Goal: Navigation & Orientation: Find specific page/section

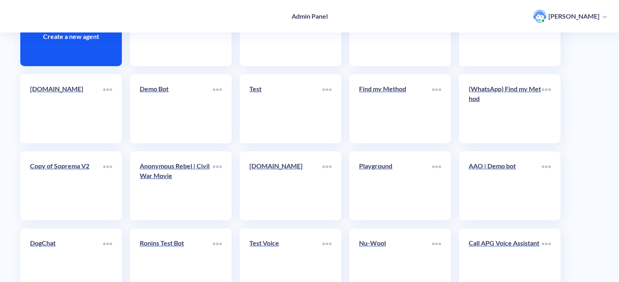
scroll to position [244, 0]
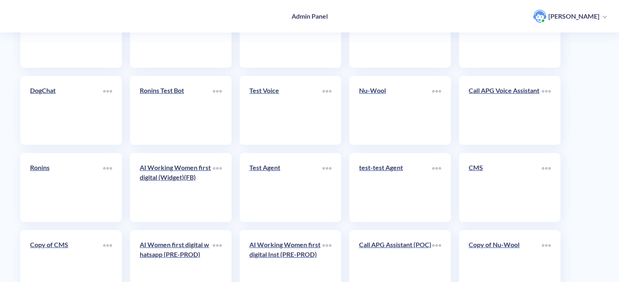
click at [394, 111] on link "Nu-Wool" at bounding box center [395, 111] width 73 height 50
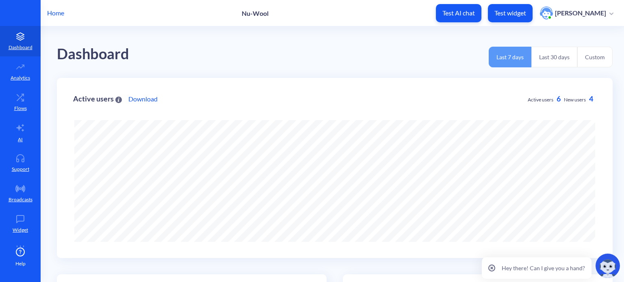
scroll to position [282, 624]
click at [24, 135] on link "AI" at bounding box center [20, 132] width 41 height 30
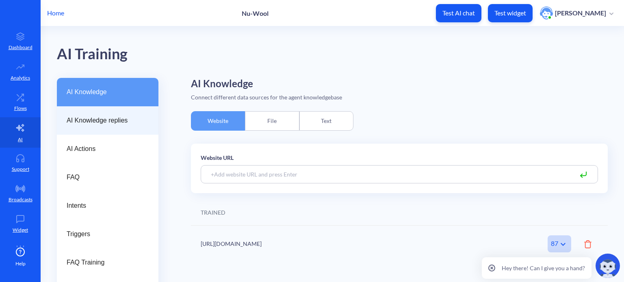
click at [109, 117] on span "AI Knowledge replies" at bounding box center [105, 121] width 76 height 10
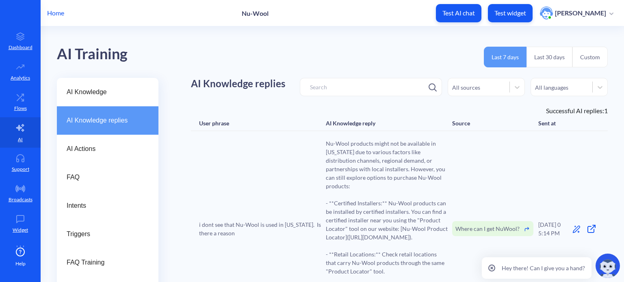
click at [57, 14] on p "Home" at bounding box center [55, 13] width 17 height 10
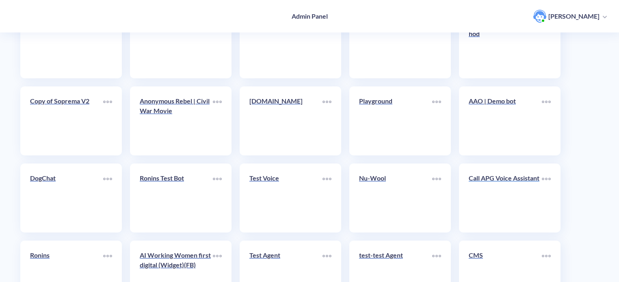
scroll to position [163, 0]
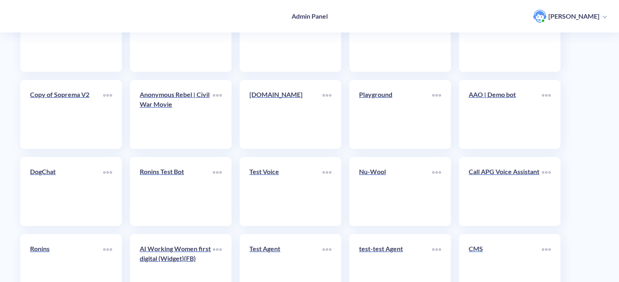
click at [494, 258] on div "CMS" at bounding box center [505, 252] width 73 height 16
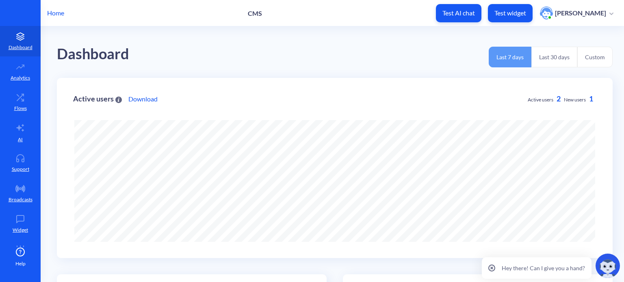
scroll to position [282, 624]
click at [15, 137] on link "AI" at bounding box center [20, 132] width 41 height 30
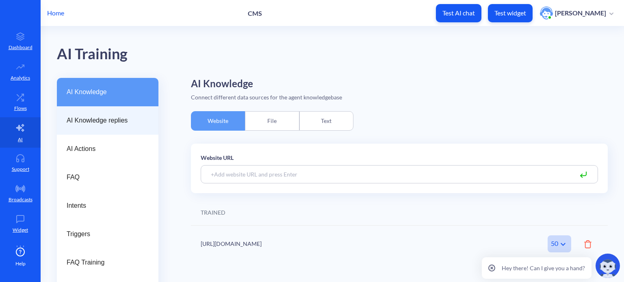
click at [128, 122] on span "AI Knowledge replies" at bounding box center [105, 121] width 76 height 10
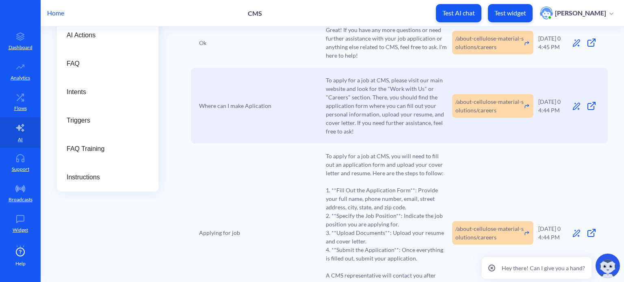
scroll to position [73, 0]
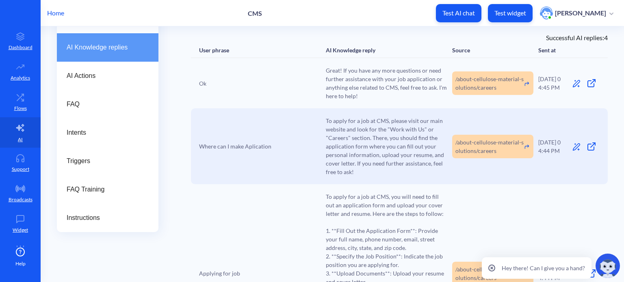
click at [591, 83] on icon at bounding box center [593, 82] width 4 height 4
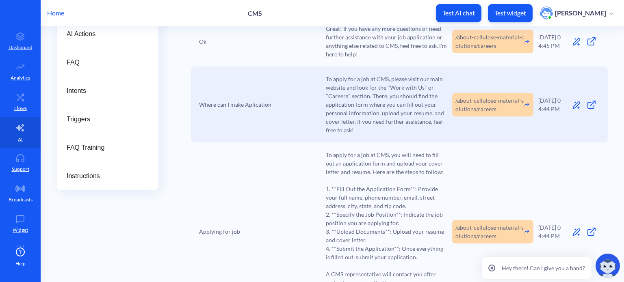
scroll to position [154, 0]
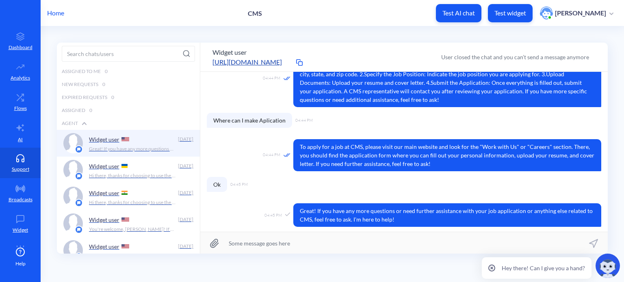
click at [60, 8] on p "Home" at bounding box center [55, 13] width 17 height 10
